Goal: Information Seeking & Learning: Learn about a topic

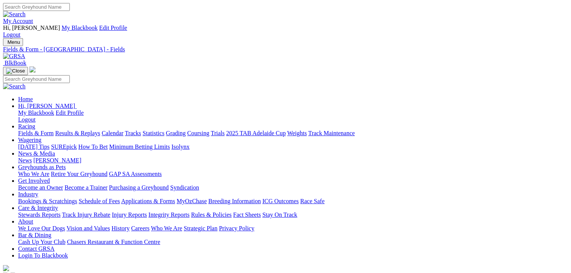
click at [29, 130] on link "Fields & Form" at bounding box center [35, 133] width 35 height 6
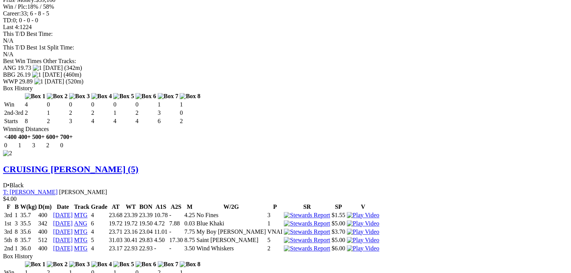
scroll to position [1056, 0]
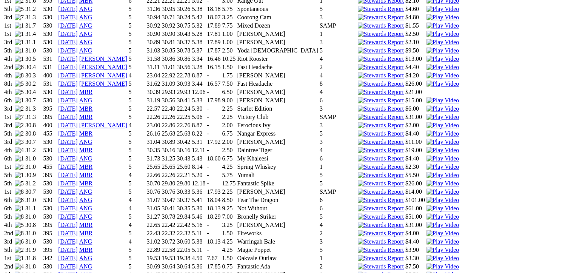
scroll to position [905, 0]
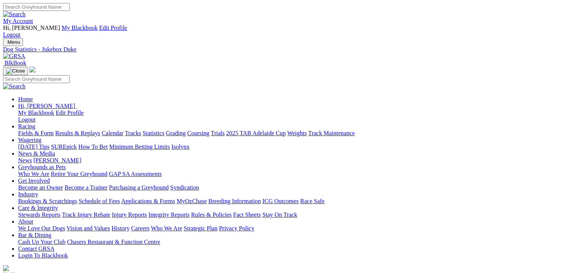
click at [31, 130] on link "Fields & Form" at bounding box center [35, 133] width 35 height 6
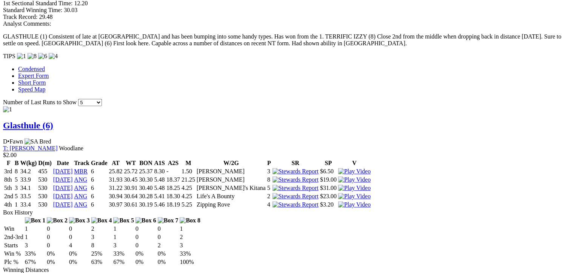
scroll to position [641, 0]
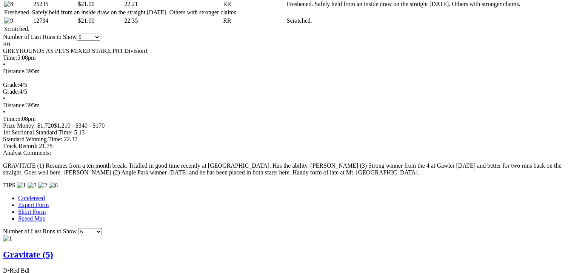
scroll to position [339, 0]
